Goal: Information Seeking & Learning: Find specific fact

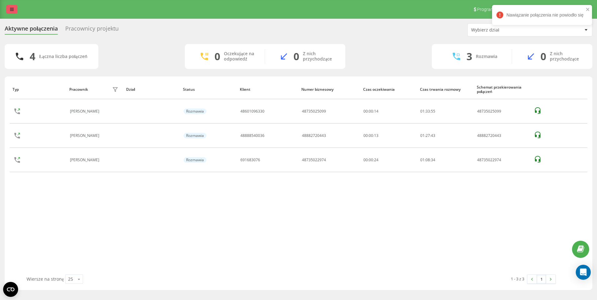
click at [15, 8] on link at bounding box center [11, 9] width 11 height 9
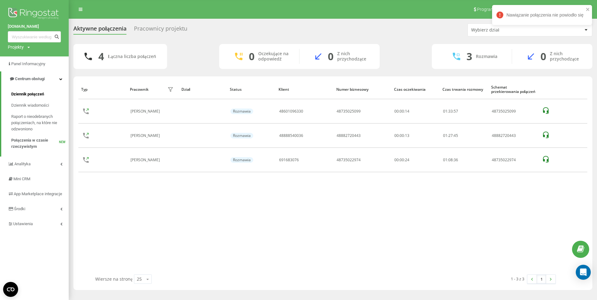
click at [32, 94] on span "Dziennik połączeń" at bounding box center [27, 94] width 33 height 6
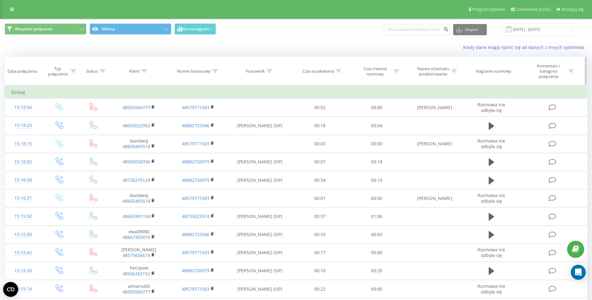
click at [270, 69] on div at bounding box center [270, 71] width 6 height 5
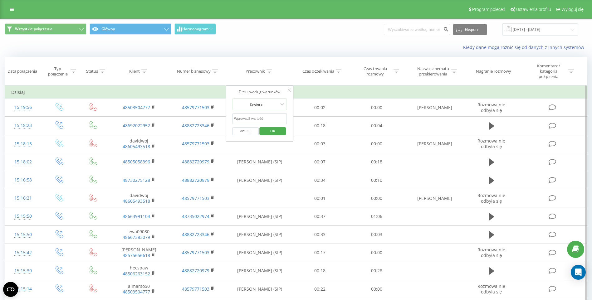
click at [258, 122] on input "text" at bounding box center [259, 118] width 55 height 11
type input "[PERSON_NAME]"
click button "OK" at bounding box center [273, 131] width 27 height 8
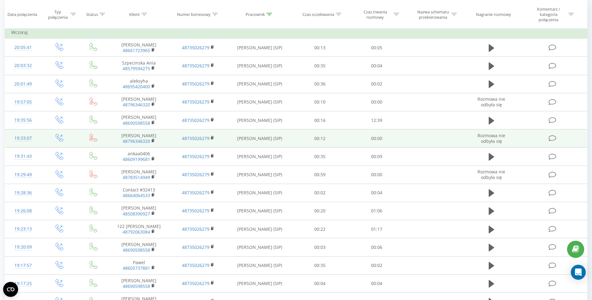
scroll to position [62, 0]
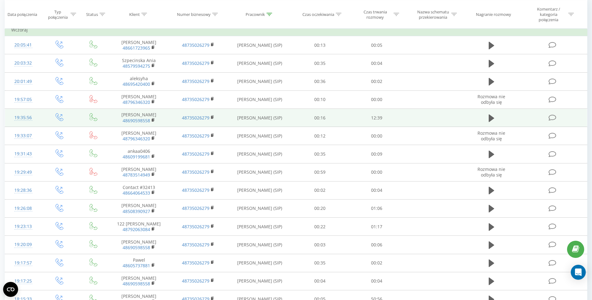
click at [485, 118] on td at bounding box center [491, 118] width 55 height 18
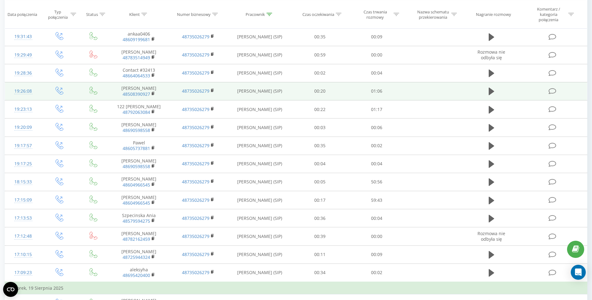
scroll to position [187, 0]
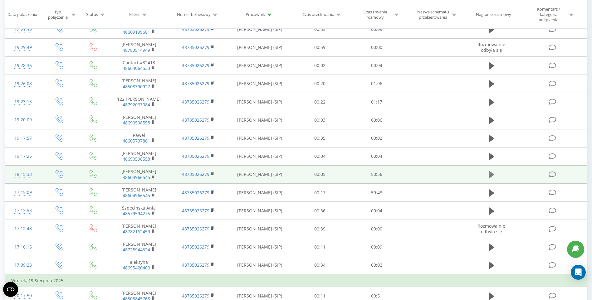
click at [490, 171] on icon at bounding box center [492, 174] width 6 height 9
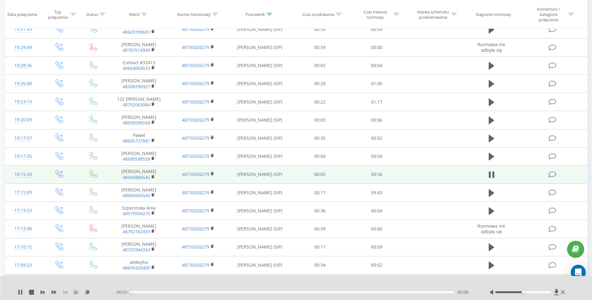
click at [529, 293] on div at bounding box center [528, 292] width 77 height 6
drag, startPoint x: 524, startPoint y: 293, endPoint x: 534, endPoint y: 293, distance: 10.6
click at [530, 293] on div "Accessibility label" at bounding box center [529, 292] width 2 height 2
click at [474, 283] on div at bounding box center [292, 284] width 439 height 7
drag, startPoint x: 534, startPoint y: 293, endPoint x: 504, endPoint y: 293, distance: 30.9
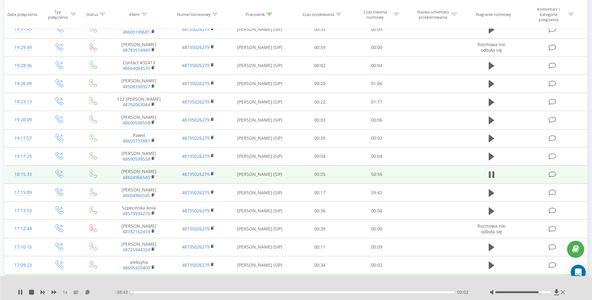
click at [543, 294] on div at bounding box center [528, 292] width 77 height 6
click at [18, 293] on icon at bounding box center [20, 292] width 5 height 5
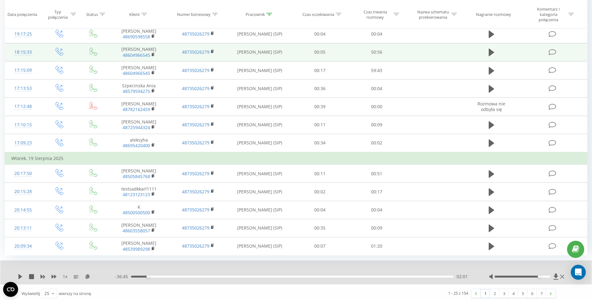
scroll to position [313, 0]
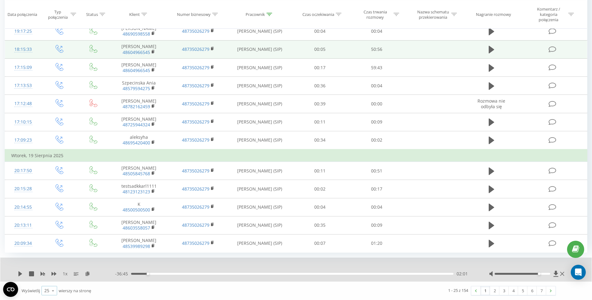
drag, startPoint x: 53, startPoint y: 293, endPoint x: 53, endPoint y: 288, distance: 4.7
click at [53, 293] on icon at bounding box center [52, 291] width 9 height 12
click at [55, 282] on div "100" at bounding box center [49, 282] width 15 height 9
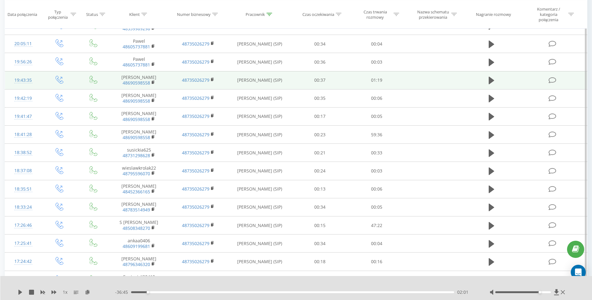
scroll to position [531, 0]
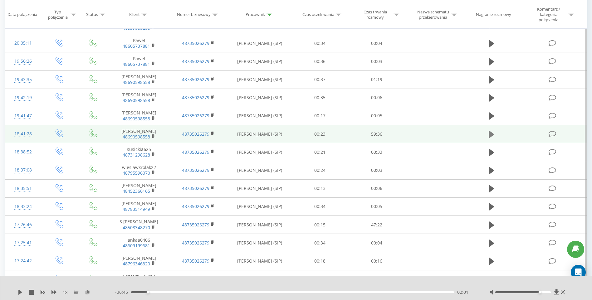
click at [491, 133] on icon at bounding box center [492, 133] width 6 height 7
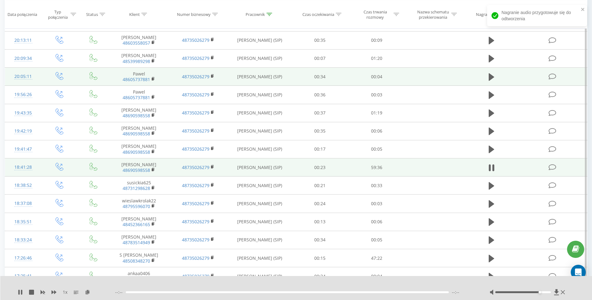
scroll to position [500, 0]
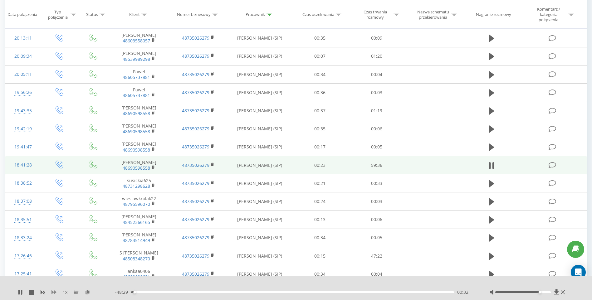
click at [54, 293] on icon at bounding box center [54, 292] width 5 height 5
drag, startPoint x: 541, startPoint y: 293, endPoint x: 546, endPoint y: 293, distance: 5.0
click at [547, 293] on div at bounding box center [528, 292] width 77 height 6
drag, startPoint x: 543, startPoint y: 292, endPoint x: 552, endPoint y: 292, distance: 9.4
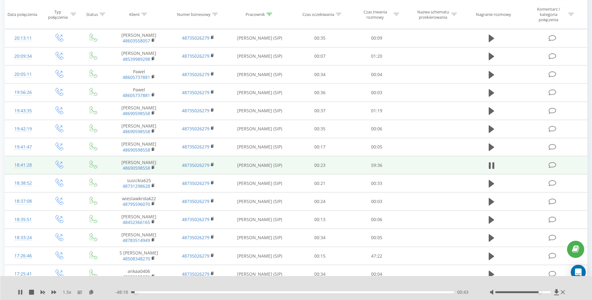
click at [551, 292] on div at bounding box center [523, 293] width 56 height 2
click at [478, 284] on div at bounding box center [292, 284] width 439 height 7
click at [102, 288] on div "1.5 x - 47:30 01:31 01:31" at bounding box center [296, 288] width 592 height 24
click at [19, 294] on icon at bounding box center [18, 292] width 1 height 5
